Goal: Transaction & Acquisition: Purchase product/service

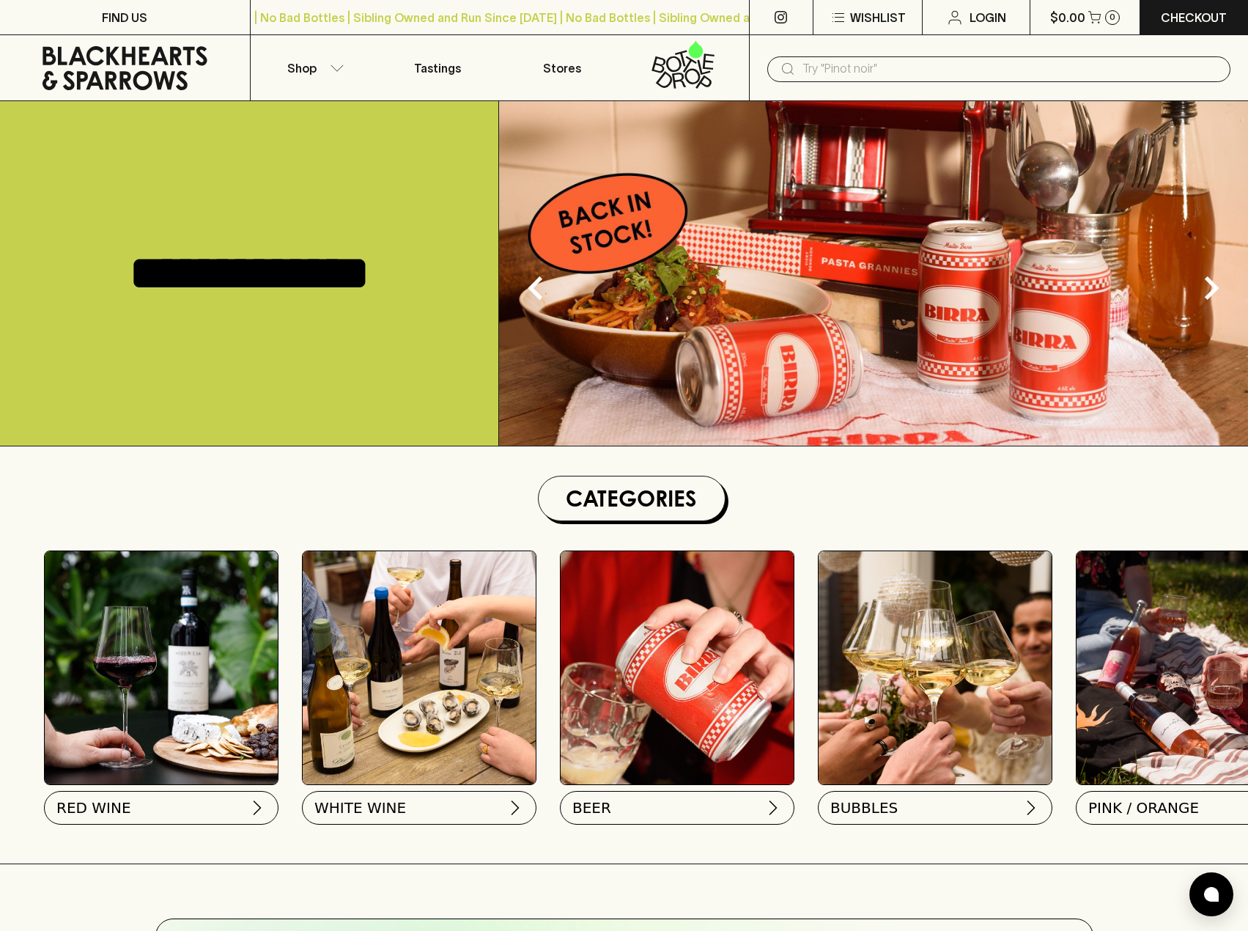
click at [868, 72] on input "text" at bounding box center [1010, 68] width 416 height 23
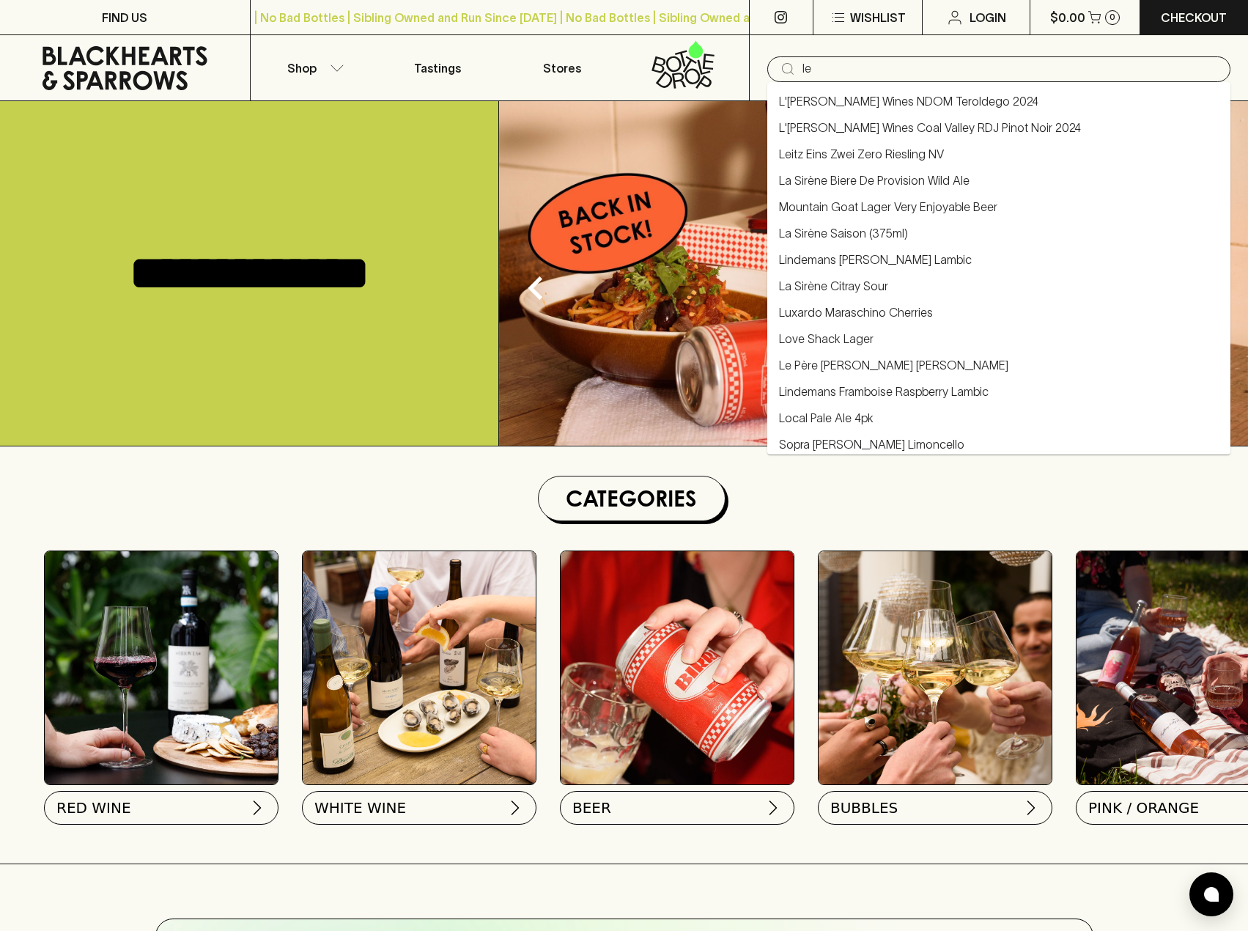
type input "l"
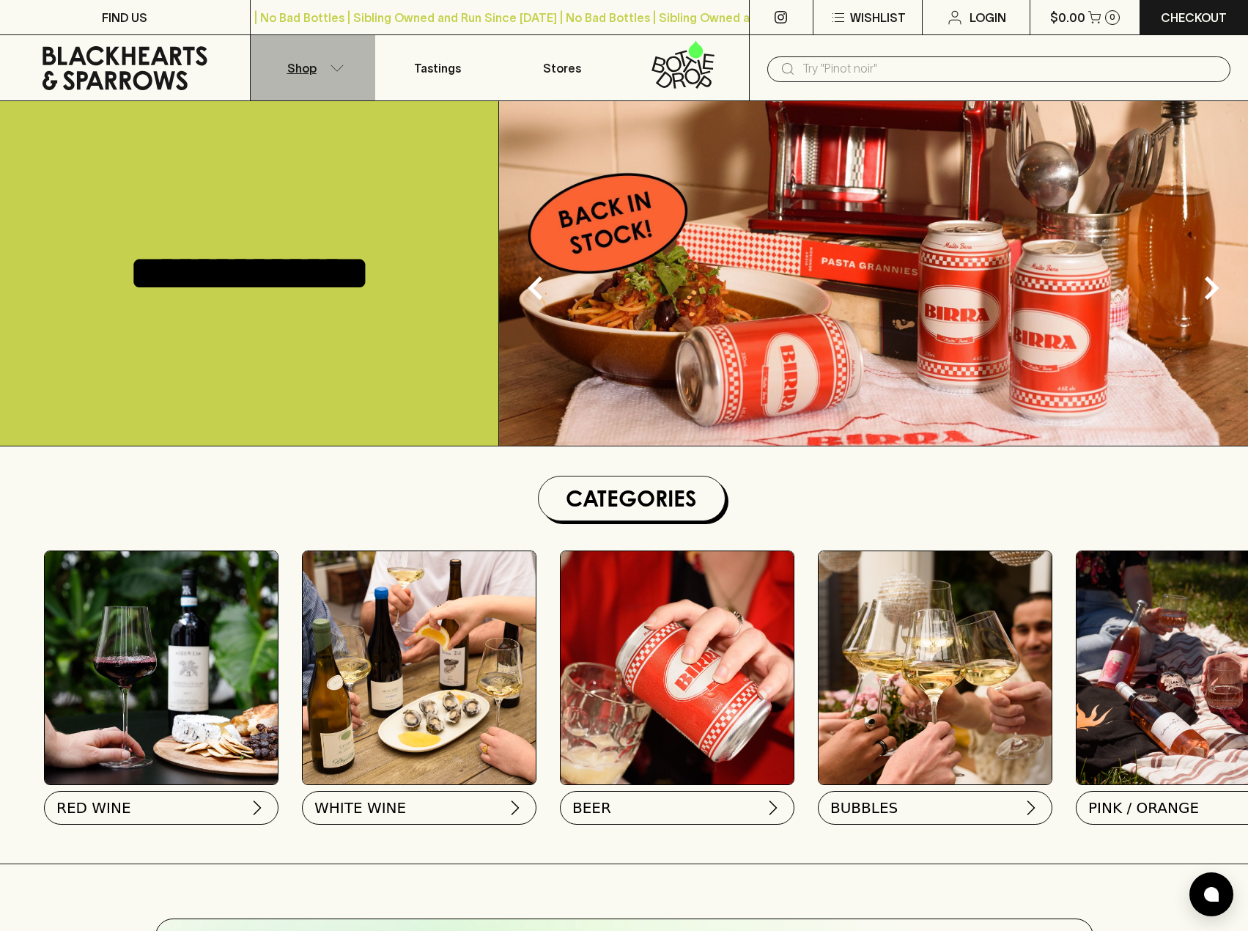
click at [346, 66] on button "Shop" at bounding box center [313, 67] width 125 height 65
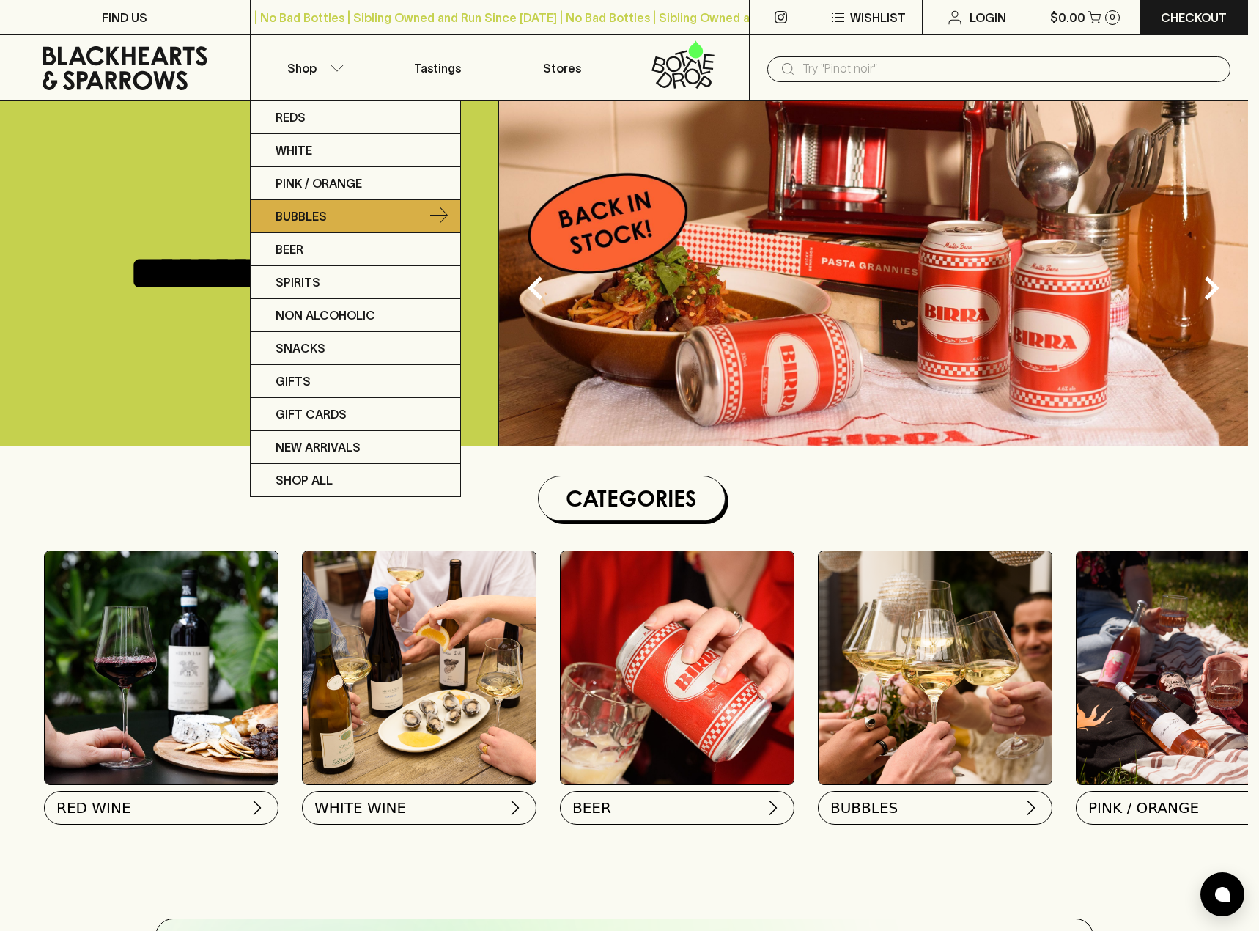
click at [362, 213] on link "Bubbles" at bounding box center [356, 216] width 210 height 33
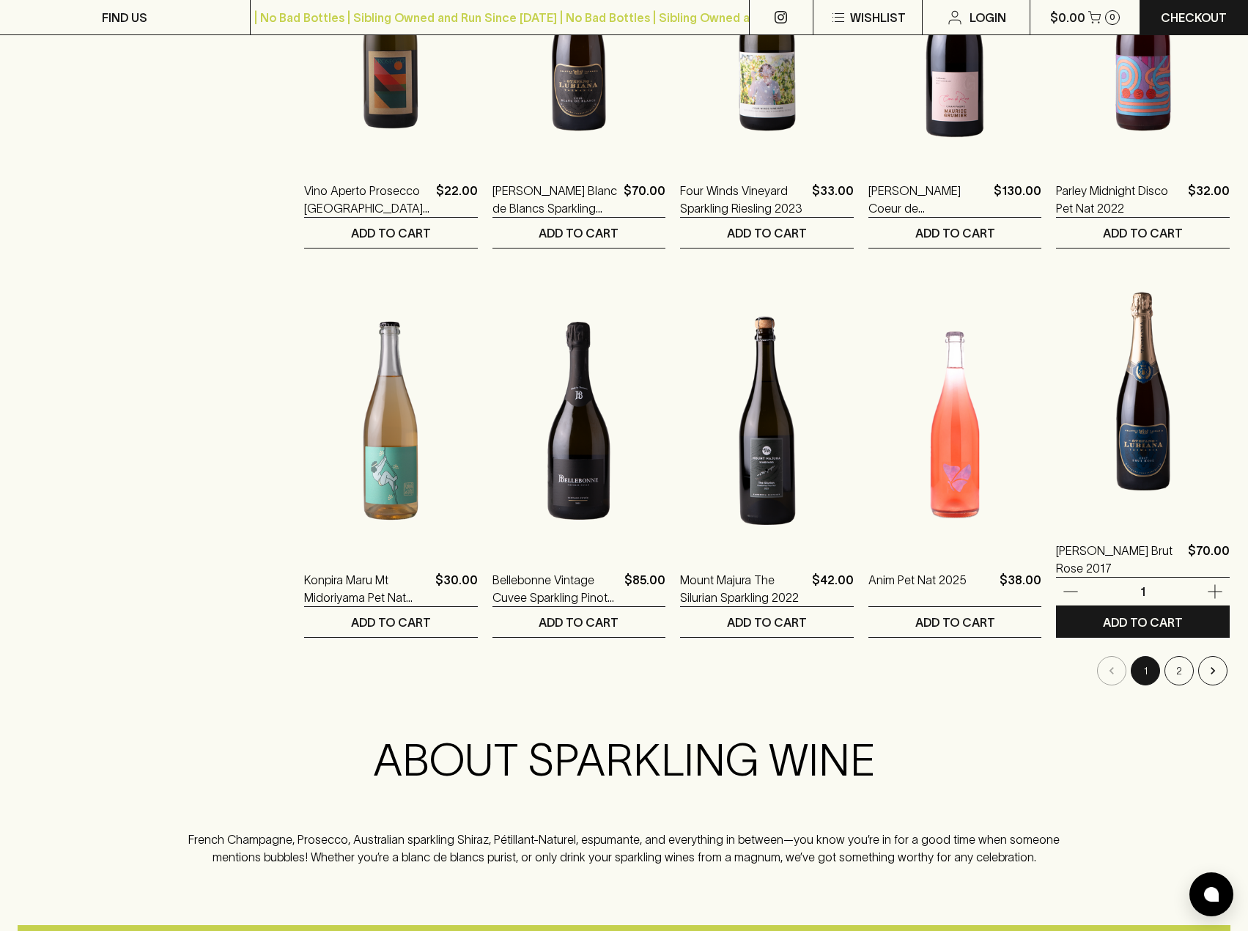
scroll to position [1173, 0]
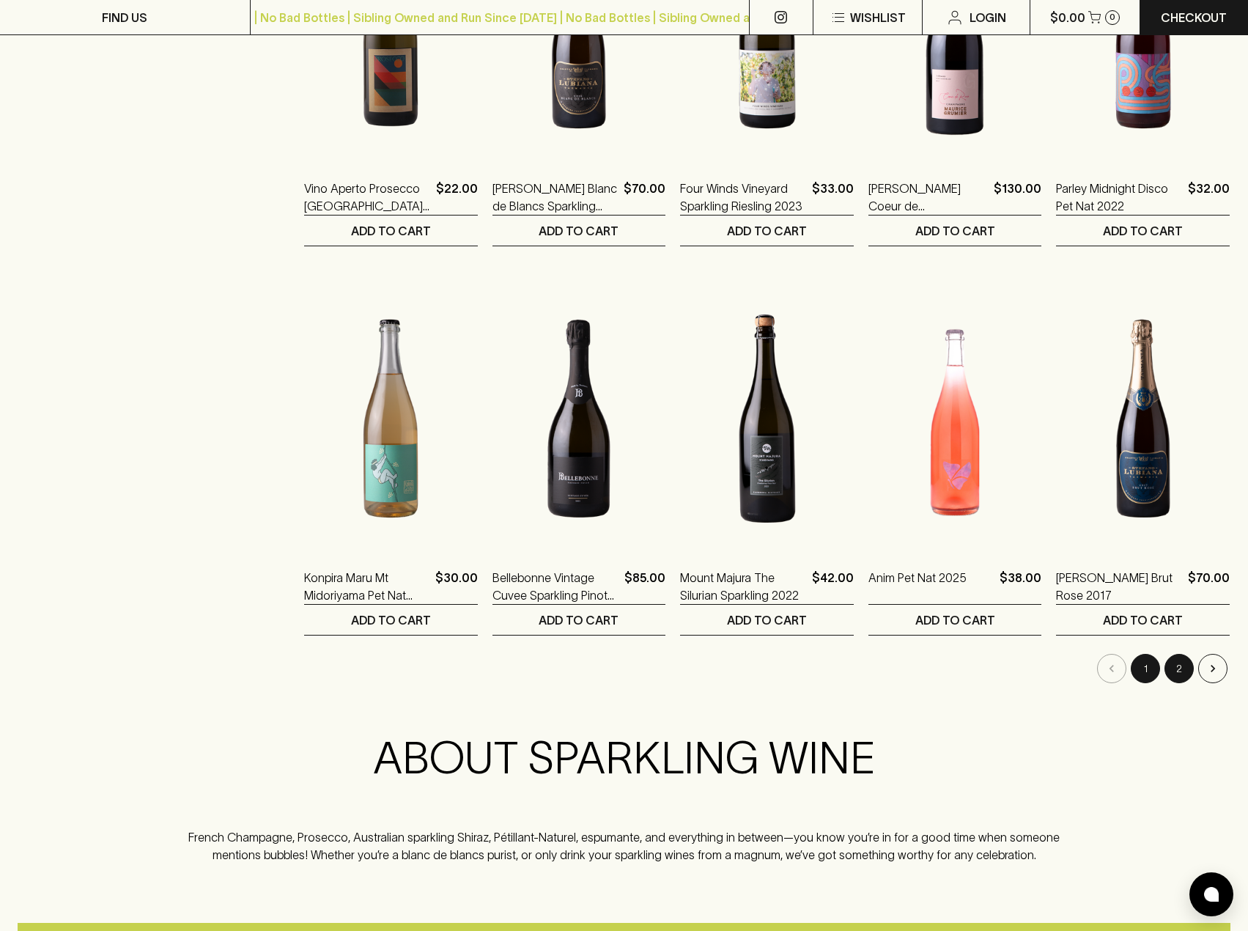
click at [1186, 673] on button "2" at bounding box center [1178, 668] width 29 height 29
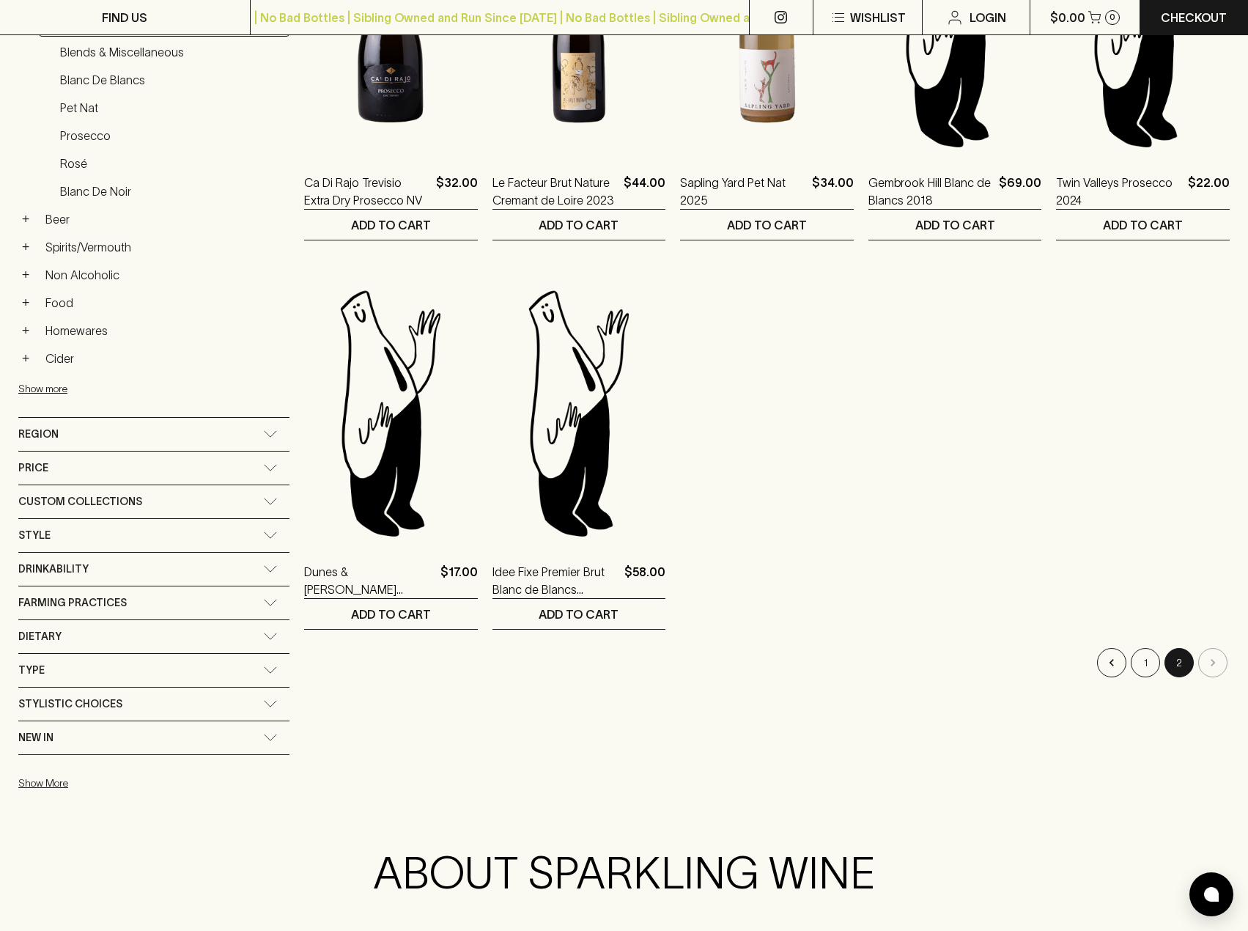
scroll to position [513, 0]
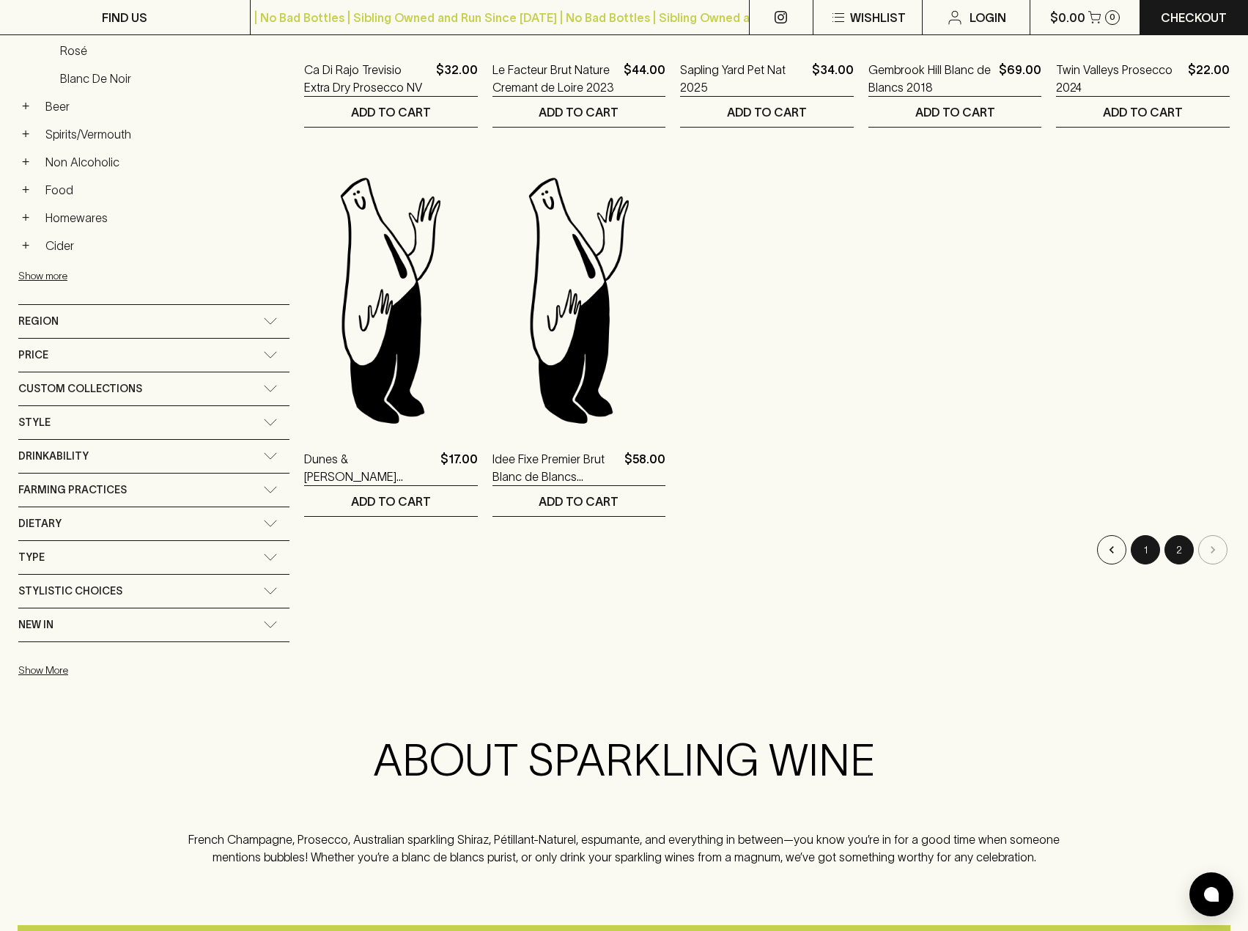
click at [1148, 556] on button "1" at bounding box center [1145, 549] width 29 height 29
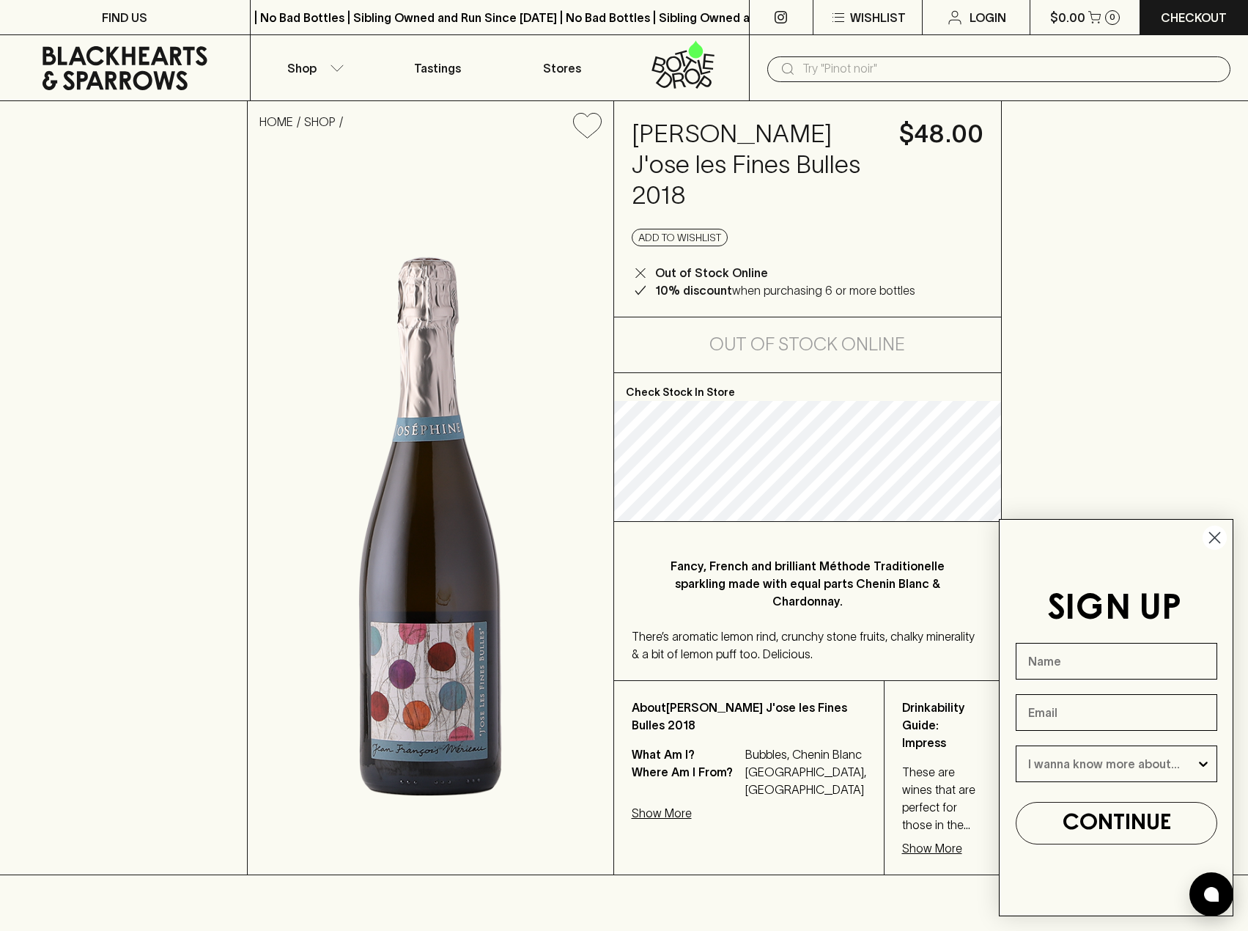
click at [830, 643] on div "There’s aromatic lemon rind, crunchy stone fruits, chalky minerality & a bit of…" at bounding box center [808, 644] width 352 height 35
drag, startPoint x: 635, startPoint y: 136, endPoint x: 685, endPoint y: 193, distance: 75.8
click at [685, 193] on h4 "[PERSON_NAME] J'ose les Fines Bulles 2018" at bounding box center [757, 165] width 250 height 92
click at [725, 160] on h4 "[PERSON_NAME] J'ose les Fines Bulles 2018" at bounding box center [757, 165] width 250 height 92
click at [628, 128] on div "[PERSON_NAME] J'ose les Fines Bulles 2018 $48.00 Add to wishlist Out of Stock O…" at bounding box center [807, 208] width 387 height 215
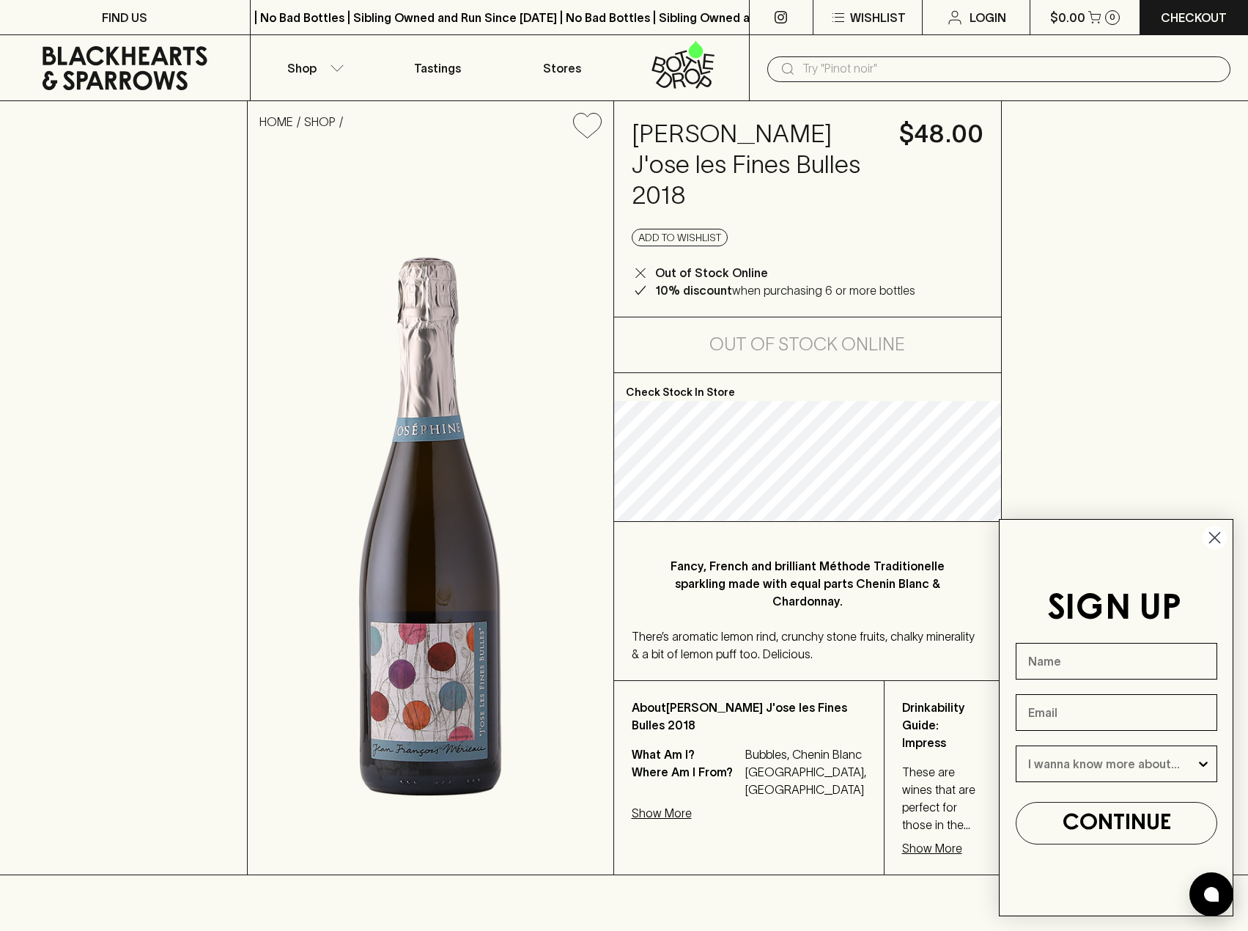
drag, startPoint x: 634, startPoint y: 133, endPoint x: 889, endPoint y: 106, distance: 256.5
click at [857, 160] on h4 "[PERSON_NAME] J'ose les Fines Bulles 2018" at bounding box center [757, 165] width 250 height 92
copy h4 "[PERSON_NAME] J'ose les Fines Bulles"
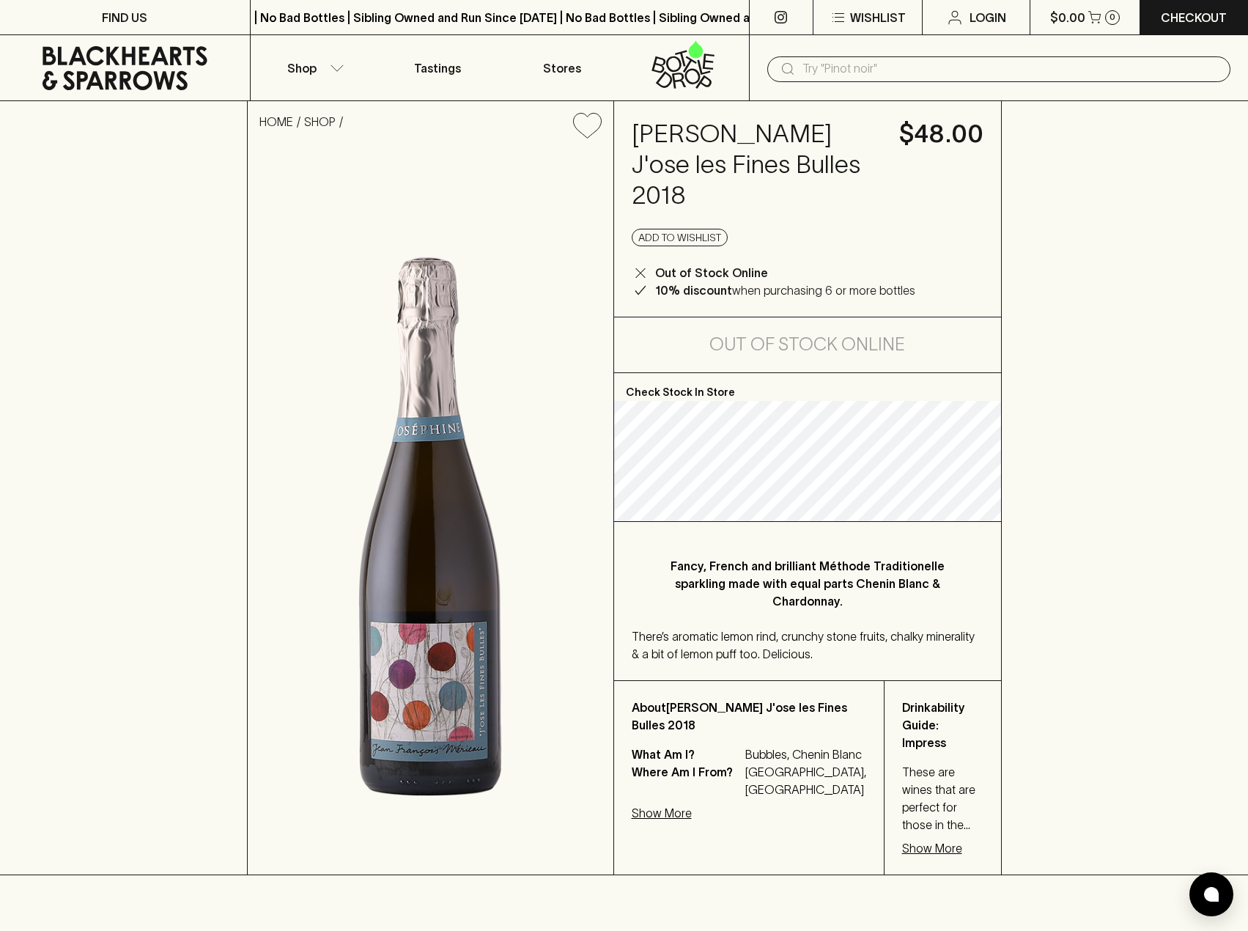
click at [1135, 281] on div "HOME SHOP [PERSON_NAME] J'ose les Fines Bulles 2018 $48.00 Add to wishlist Out …" at bounding box center [624, 488] width 1248 height 774
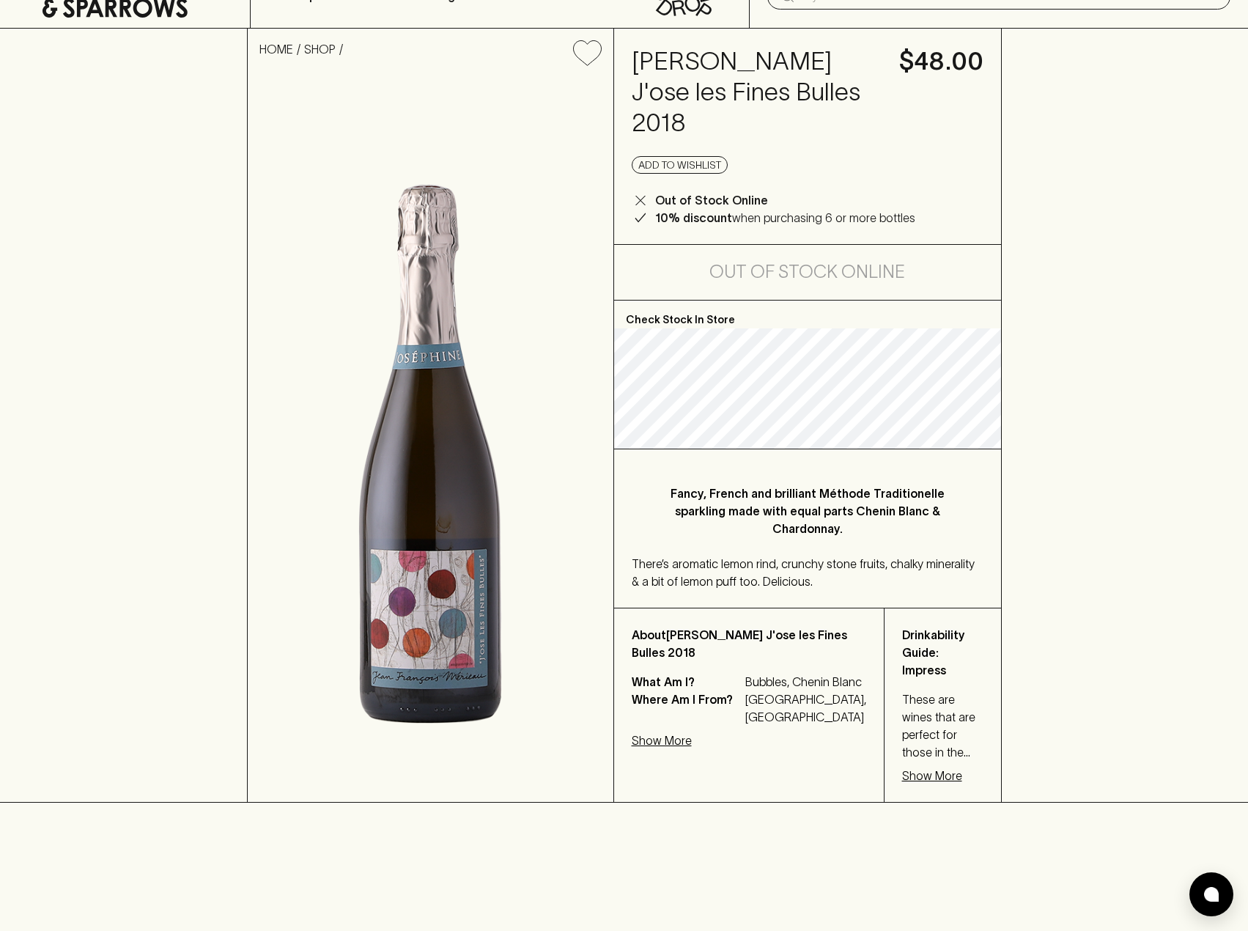
scroll to position [73, 0]
click at [902, 766] on p "Show More" at bounding box center [932, 775] width 60 height 18
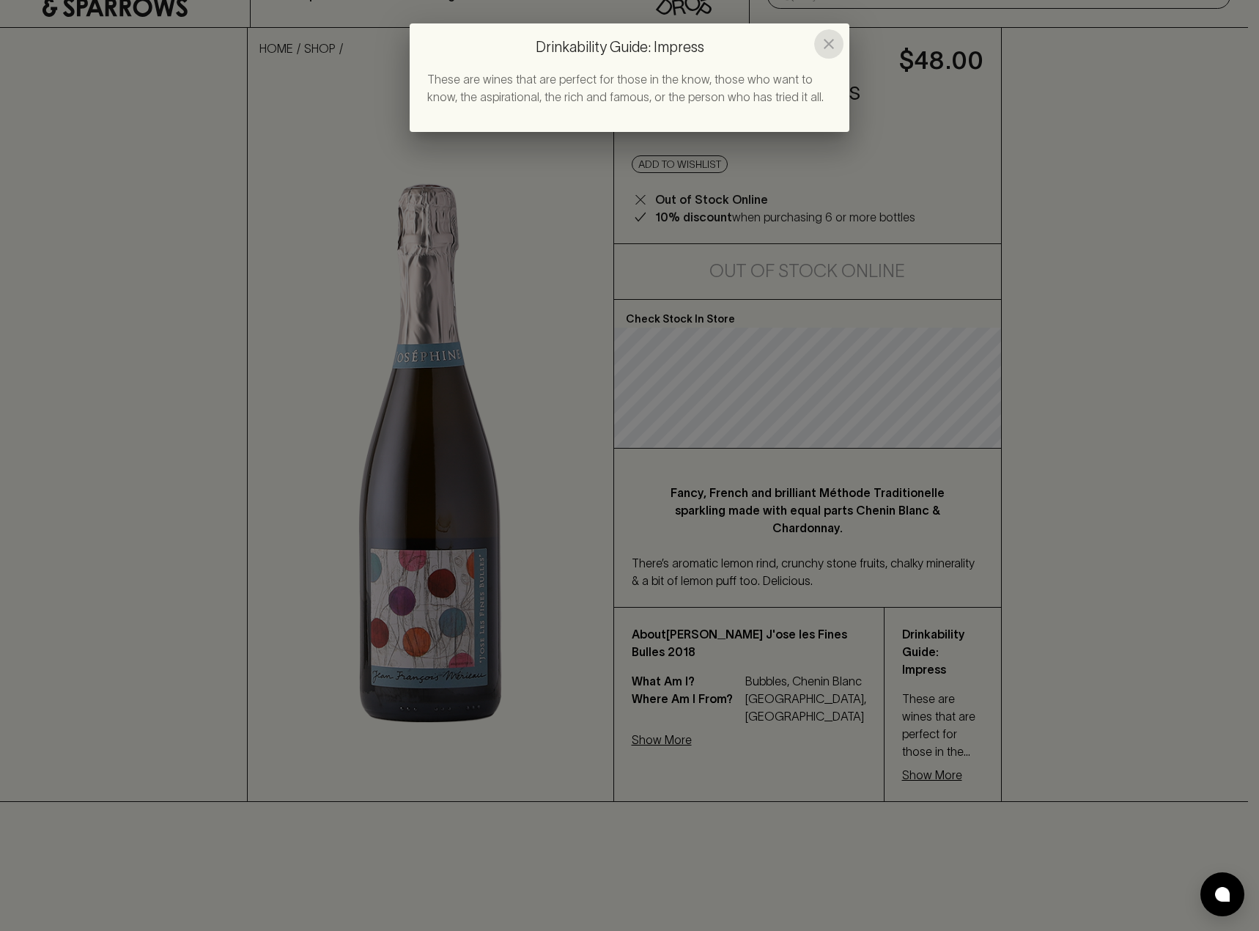
click at [830, 40] on icon "close" at bounding box center [829, 44] width 18 height 18
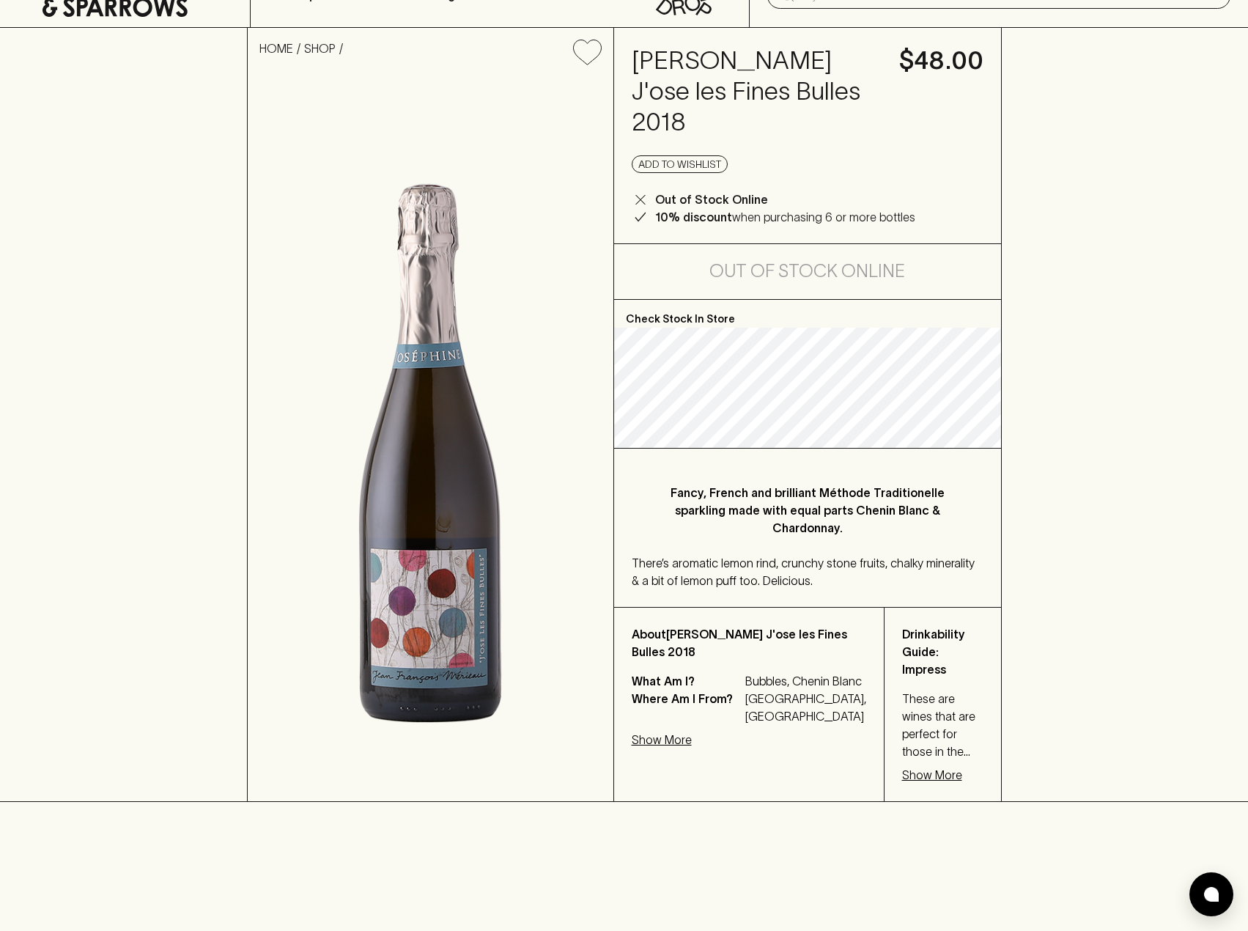
drag, startPoint x: 629, startPoint y: 654, endPoint x: 701, endPoint y: 649, distance: 72.7
click at [740, 651] on div "About Jean François Mérieau J'ose les Fines Bulles 2018 What Am I? Bubbles, Che…" at bounding box center [749, 704] width 270 height 193
drag, startPoint x: 693, startPoint y: 640, endPoint x: 651, endPoint y: 632, distance: 43.1
click at [687, 638] on p "About Jean François Mérieau J'ose les Fines Bulles 2018" at bounding box center [749, 642] width 235 height 35
drag, startPoint x: 667, startPoint y: 632, endPoint x: 783, endPoint y: 632, distance: 116.5
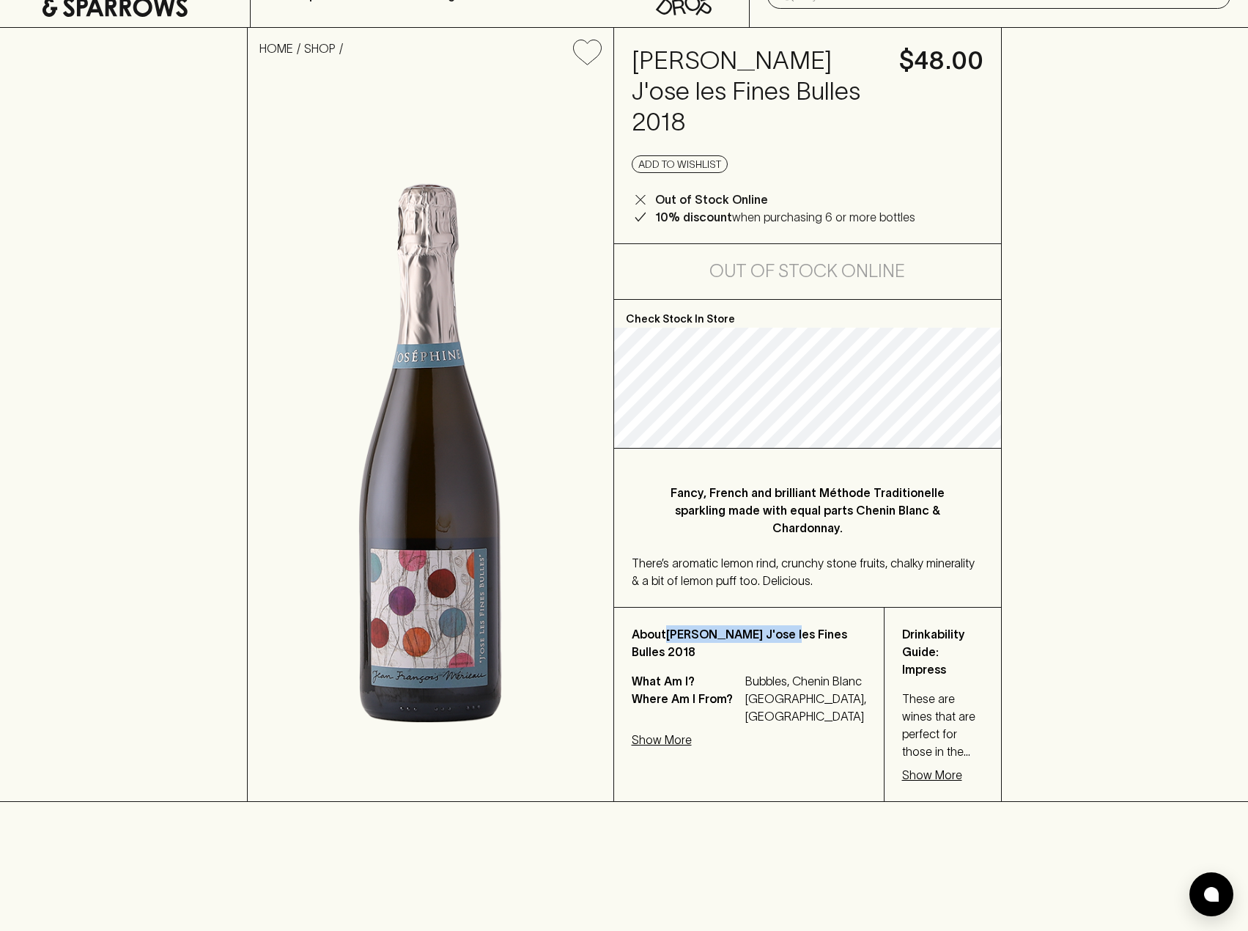
click at [787, 632] on p "About Jean François Mérieau J'ose les Fines Bulles 2018" at bounding box center [749, 642] width 235 height 35
copy p "Jean François Mérieau"
